Goal: Task Accomplishment & Management: Use online tool/utility

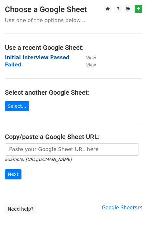
click at [28, 57] on strong "Initial Interview Passed" at bounding box center [37, 58] width 65 height 6
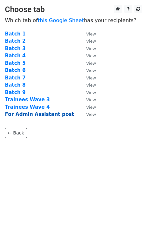
click at [25, 116] on strong "For Admin Assistant post" at bounding box center [39, 114] width 69 height 6
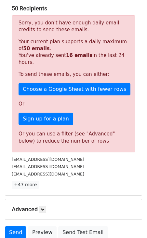
scroll to position [156, 0]
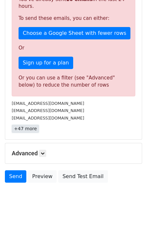
click at [30, 126] on link "+47 more" at bounding box center [25, 129] width 27 height 8
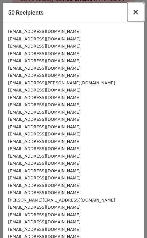
click at [139, 15] on span "×" at bounding box center [136, 11] width 7 height 9
